Goal: Task Accomplishment & Management: Manage account settings

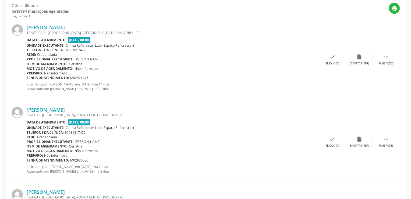
scroll to position [89, 0]
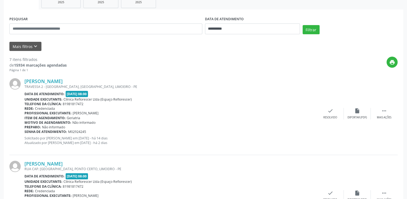
click at [327, 106] on div "[PERSON_NAME] TRAVESSA 2 - [GEOGRAPHIC_DATA], [GEOGRAPHIC_DATA], [GEOGRAPHIC_DA…" at bounding box center [203, 113] width 388 height 82
click at [326, 113] on div "check Resolvido" at bounding box center [330, 114] width 27 height 12
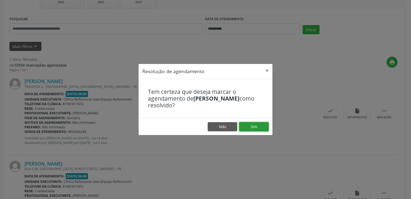
click at [258, 126] on button "Sim" at bounding box center [254, 126] width 30 height 9
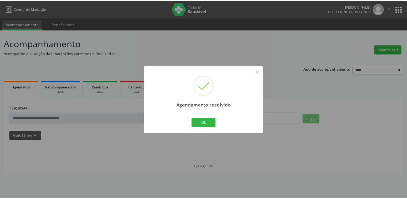
scroll to position [0, 0]
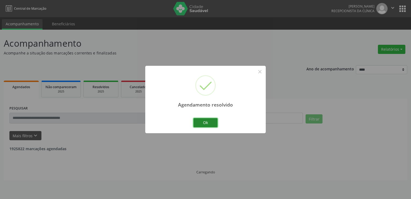
click at [212, 124] on button "Ok" at bounding box center [206, 122] width 24 height 9
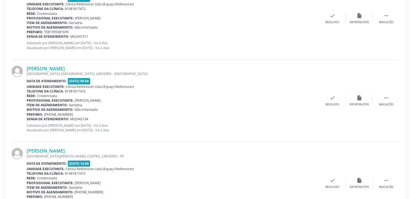
scroll to position [404, 0]
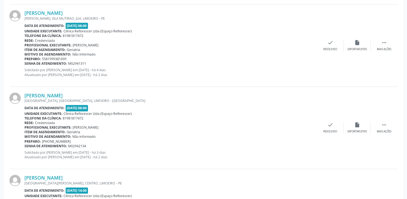
click at [340, 79] on div "[PERSON_NAME] [PERSON_NAME], [GEOGRAPHIC_DATA], [GEOGRAPHIC_DATA], LIMOEIRO - P…" at bounding box center [203, 45] width 388 height 82
click at [336, 128] on div "check Resolvido" at bounding box center [330, 128] width 27 height 12
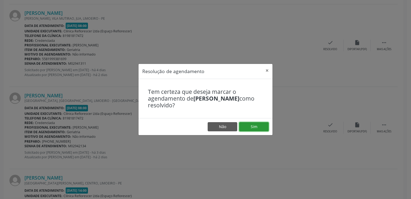
click at [244, 124] on button "Sim" at bounding box center [254, 126] width 30 height 9
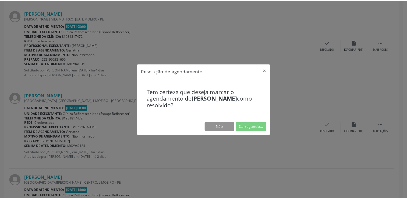
scroll to position [0, 0]
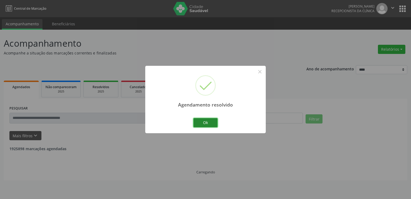
click at [216, 125] on button "Ok" at bounding box center [206, 122] width 24 height 9
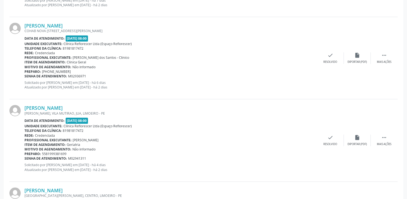
scroll to position [296, 0]
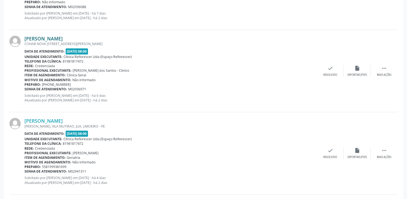
click at [63, 37] on link "[PERSON_NAME]" at bounding box center [43, 39] width 38 height 6
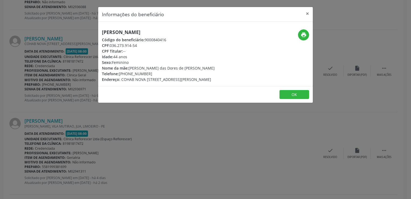
click at [243, 114] on div "Informações do beneficiário × [PERSON_NAME] Código do beneficiário: 9000840416 …" at bounding box center [205, 99] width 411 height 199
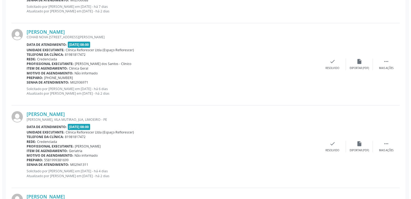
scroll to position [323, 0]
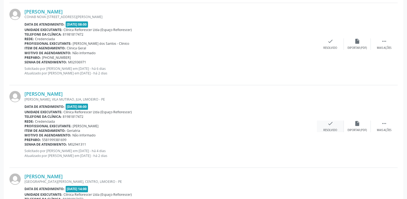
click at [328, 124] on icon "check" at bounding box center [331, 123] width 6 height 6
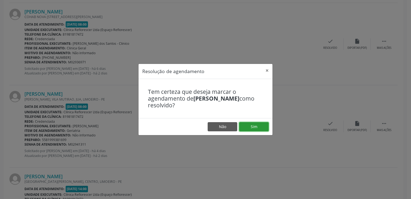
click at [249, 124] on button "Sim" at bounding box center [254, 126] width 30 height 9
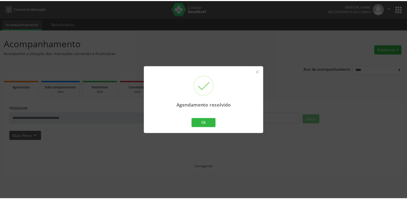
scroll to position [0, 0]
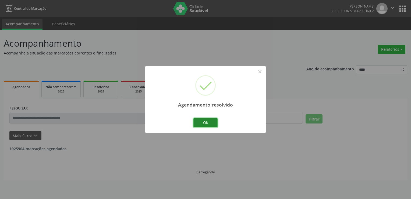
click at [200, 121] on button "Ok" at bounding box center [206, 122] width 24 height 9
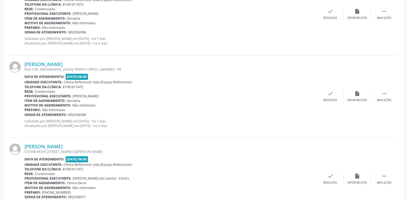
scroll to position [269, 0]
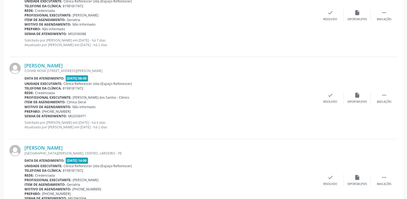
click at [301, 24] on div "Motivo de agendamento: Não informado" at bounding box center [170, 24] width 293 height 5
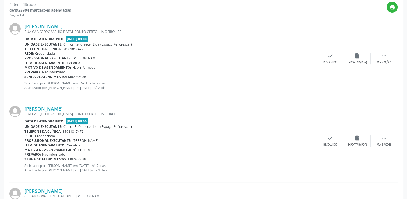
scroll to position [135, 0]
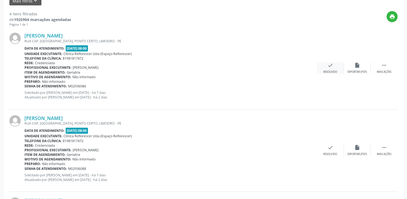
click at [327, 68] on div "check Resolvido" at bounding box center [330, 68] width 27 height 12
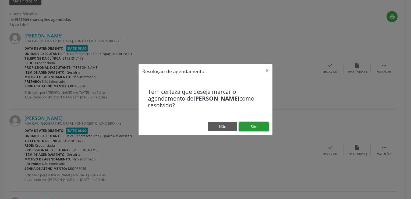
click at [249, 126] on button "Sim" at bounding box center [254, 126] width 30 height 9
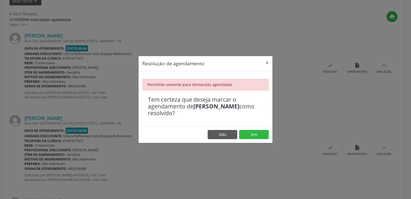
drag, startPoint x: 204, startPoint y: 23, endPoint x: 109, endPoint y: 4, distance: 97.4
click at [203, 22] on div "Resolução de agendamento × Permitido somente para demandas agendadas. Tem certe…" at bounding box center [205, 99] width 411 height 199
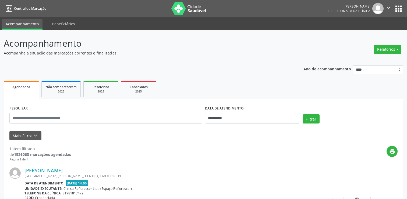
scroll to position [54, 0]
